Goal: Navigation & Orientation: Understand site structure

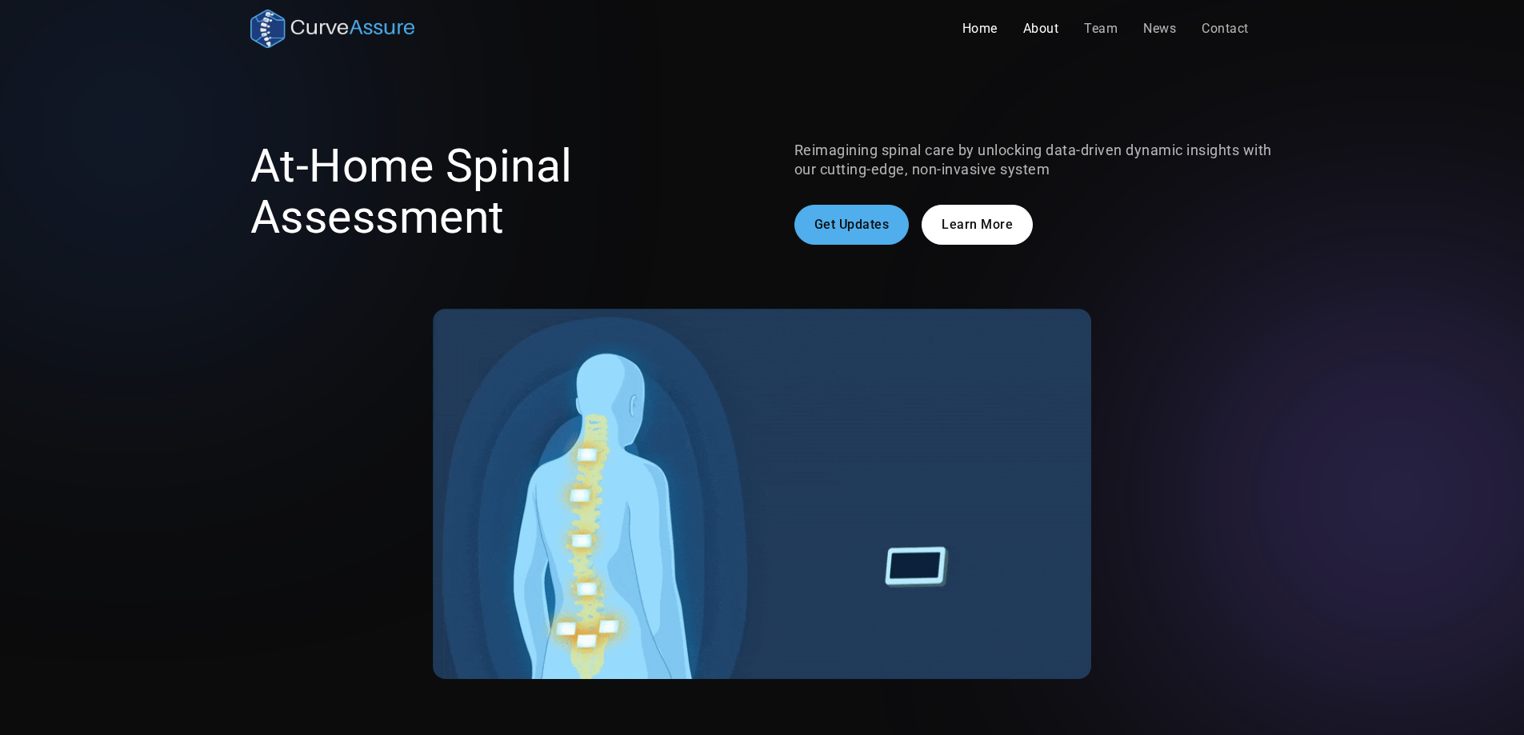
click at [1032, 24] on link "About" at bounding box center [1041, 29] width 62 height 32
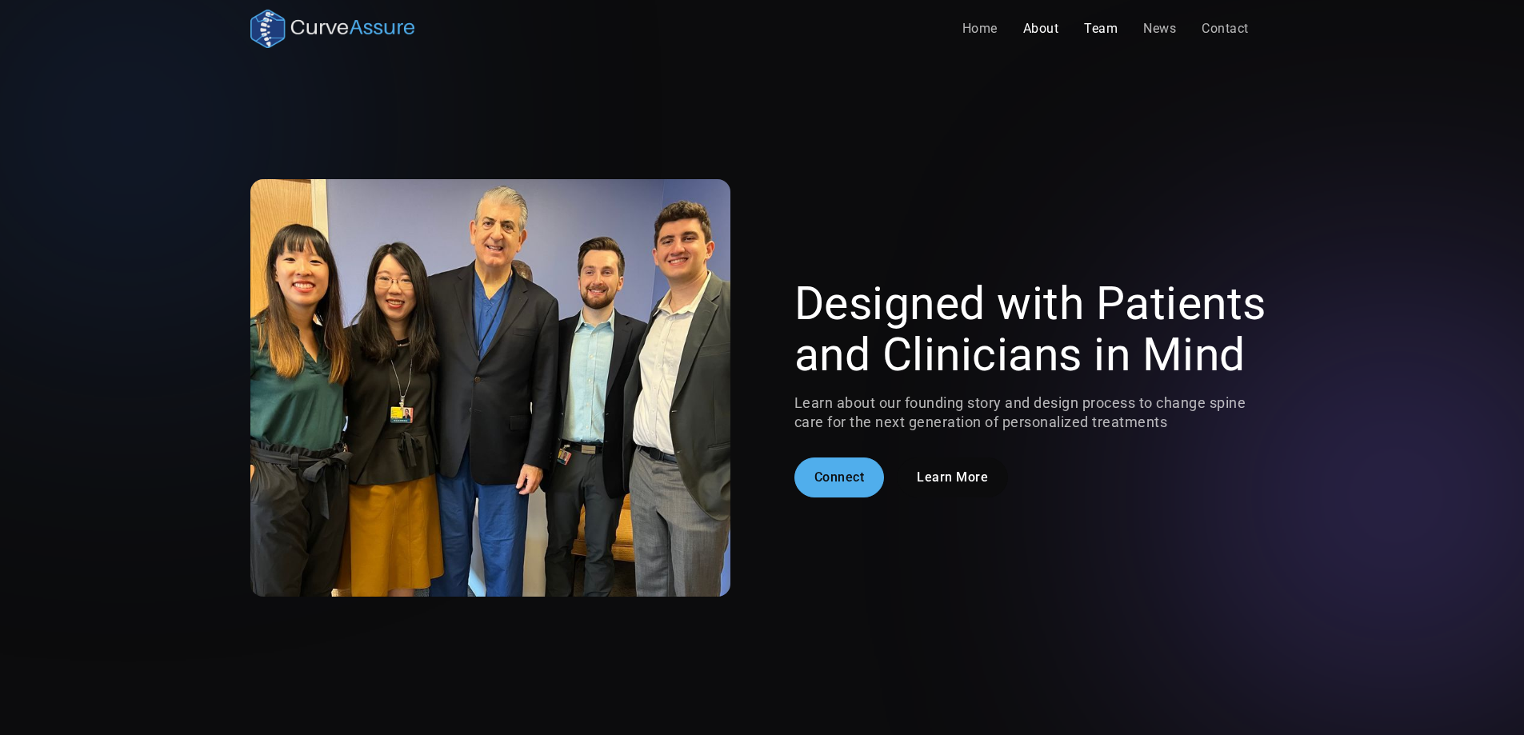
click at [1106, 25] on link "Team" at bounding box center [1100, 29] width 59 height 32
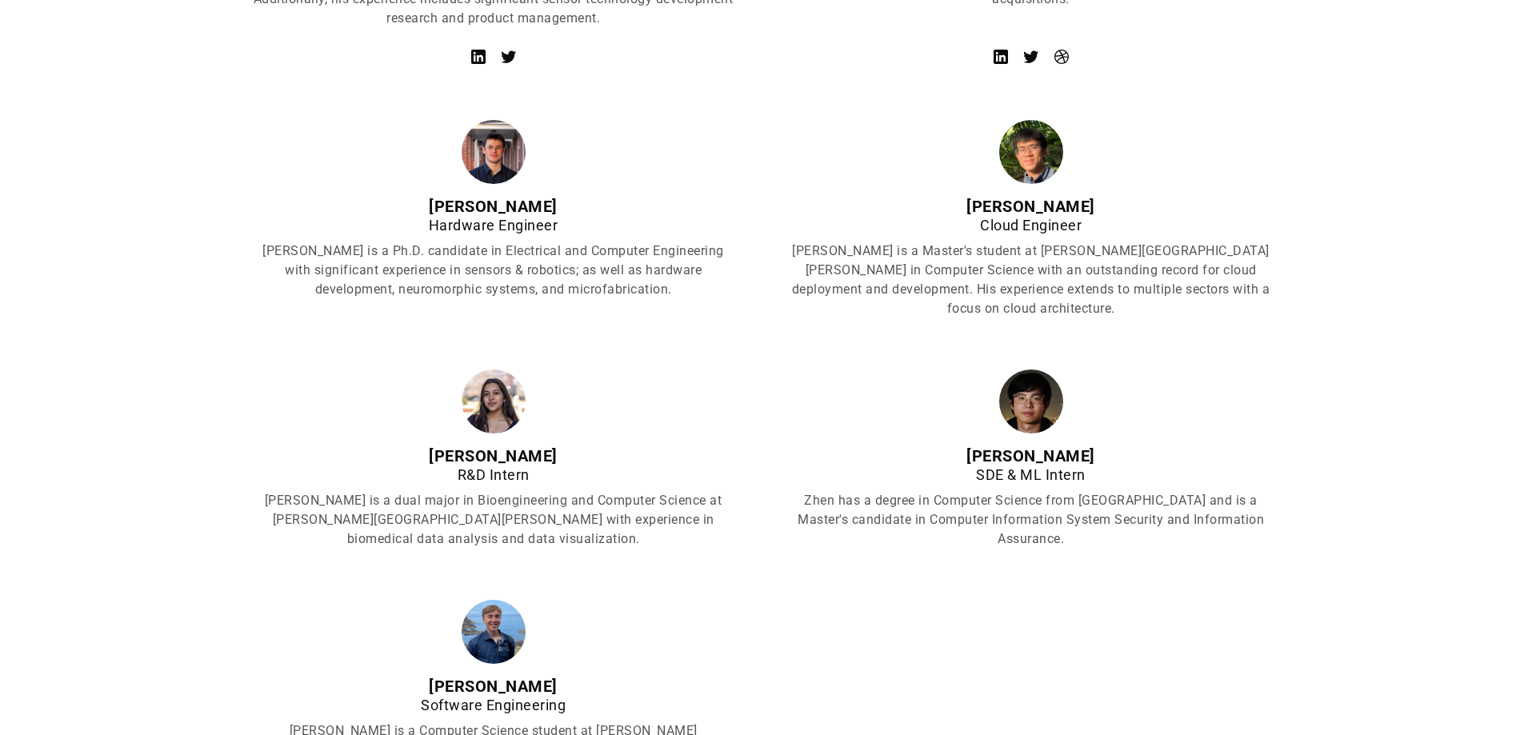
scroll to position [1120, 0]
